Goal: Task Accomplishment & Management: Manage account settings

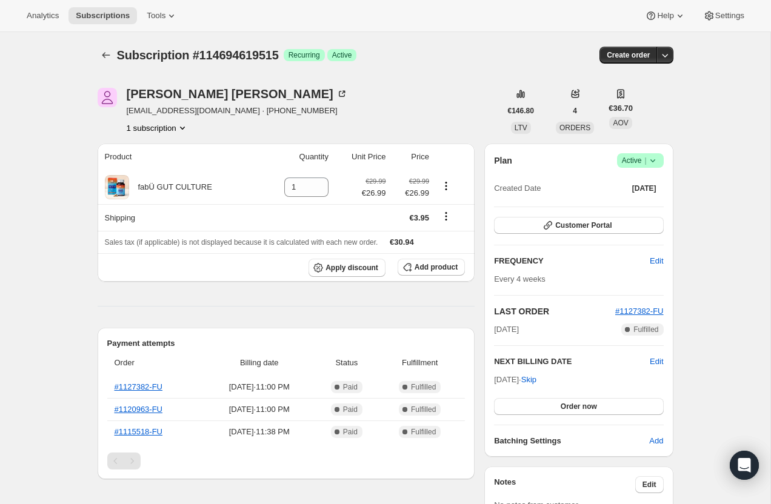
click at [652, 161] on icon at bounding box center [652, 160] width 5 height 3
click at [655, 207] on span "Cancel subscription" at bounding box center [637, 205] width 69 height 9
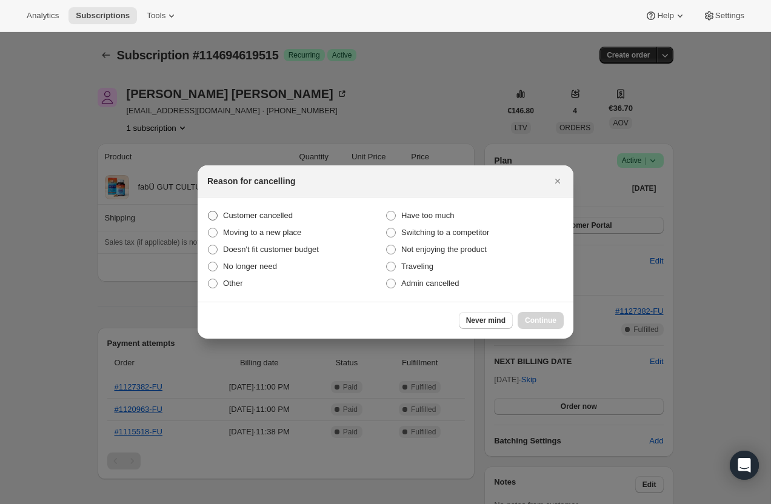
click at [267, 219] on span "Customer cancelled" at bounding box center [258, 215] width 70 height 9
click at [209, 212] on input "Customer cancelled" at bounding box center [208, 211] width 1 height 1
radio input "true"
click at [554, 318] on span "Continue" at bounding box center [541, 321] width 32 height 10
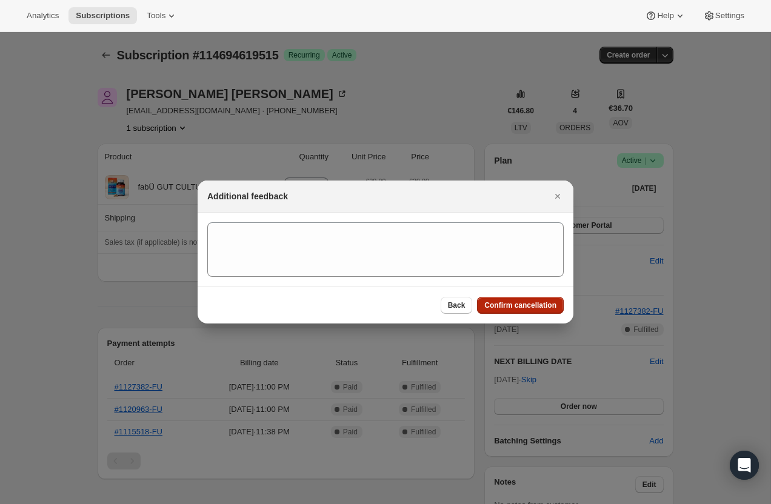
click at [522, 300] on button "Confirm cancellation" at bounding box center [520, 305] width 87 height 17
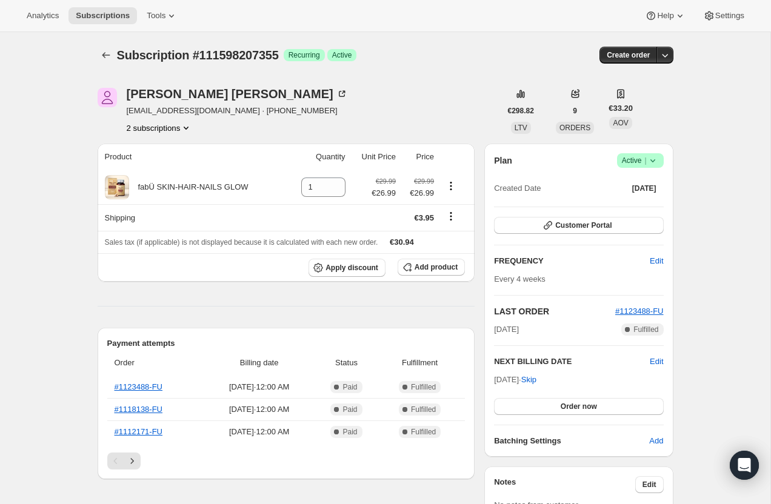
click at [182, 129] on button "2 subscriptions" at bounding box center [160, 128] width 66 height 12
click at [184, 166] on span "113665933691" at bounding box center [159, 172] width 89 height 12
click at [172, 130] on button "2 subscriptions" at bounding box center [160, 128] width 66 height 12
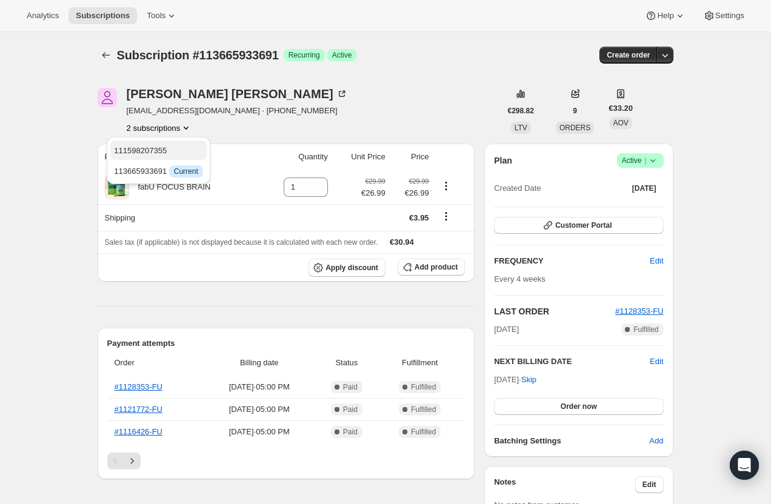
click at [181, 150] on span "111598207355" at bounding box center [158, 151] width 89 height 12
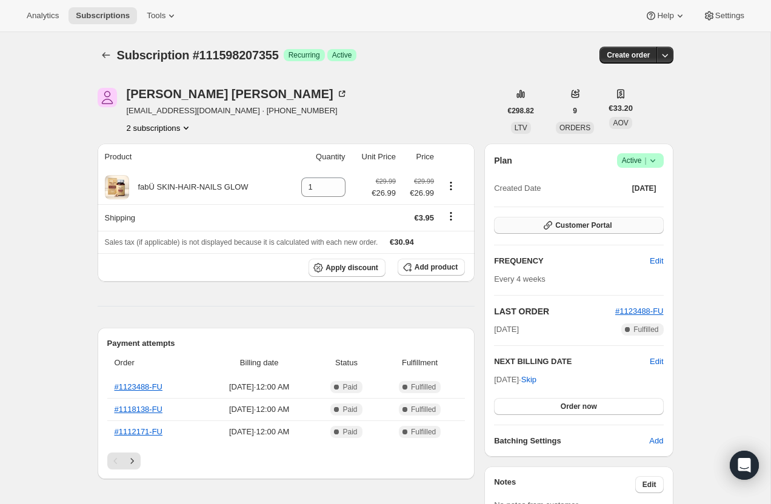
click at [615, 226] on button "Customer Portal" at bounding box center [578, 225] width 169 height 17
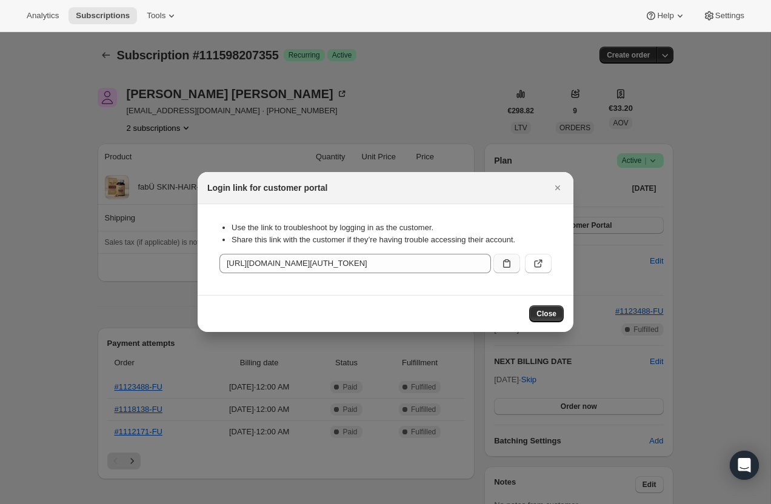
click at [504, 266] on icon ":r7d:" at bounding box center [507, 264] width 12 height 12
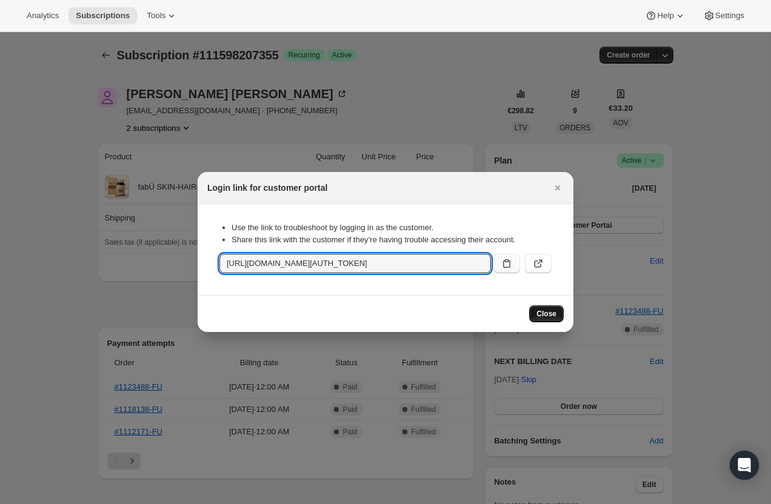
click at [552, 307] on button "Close" at bounding box center [546, 314] width 35 height 17
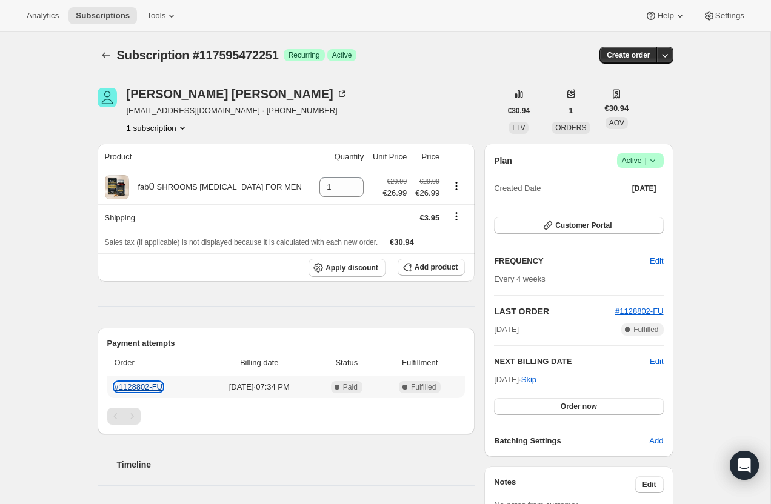
click at [135, 388] on link "#1128802-FU" at bounding box center [139, 387] width 49 height 9
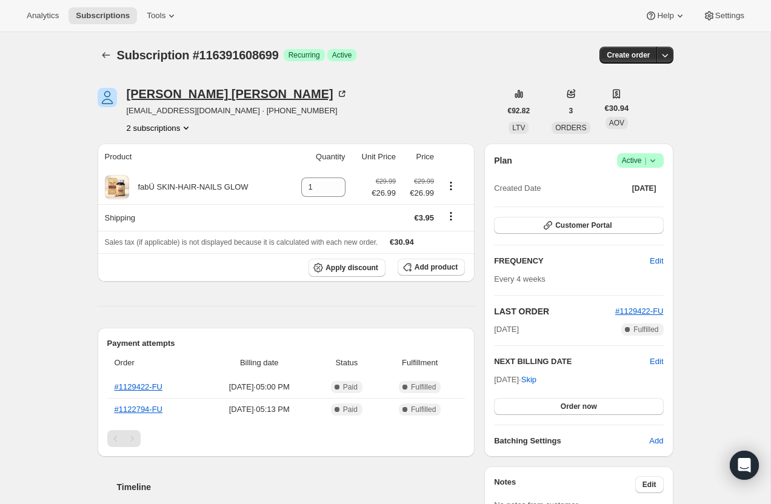
click at [169, 89] on div "[PERSON_NAME]" at bounding box center [237, 94] width 221 height 12
